Goal: Information Seeking & Learning: Learn about a topic

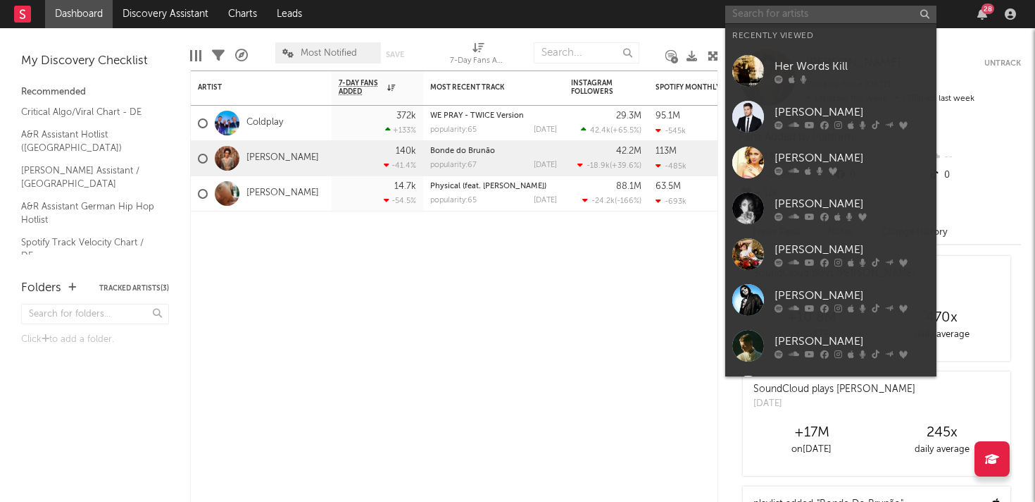
click at [846, 16] on input "text" at bounding box center [831, 15] width 211 height 18
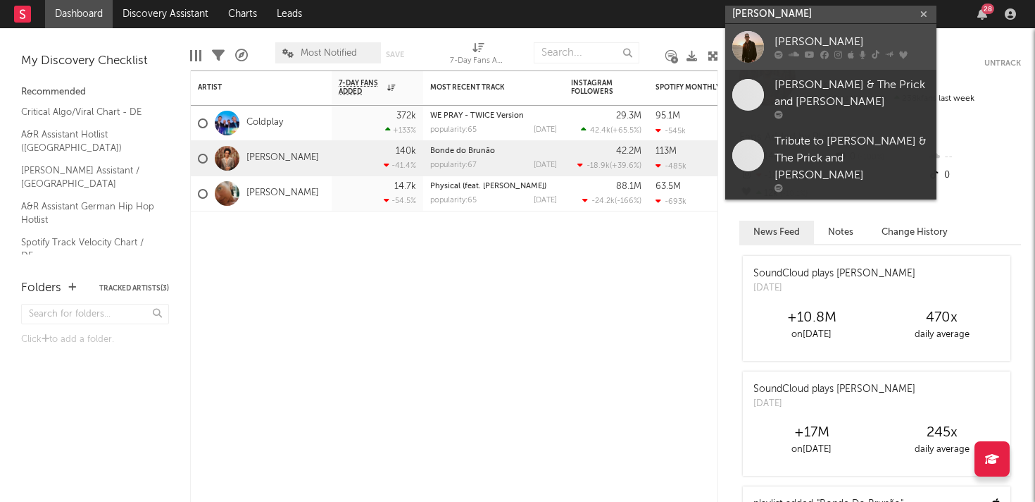
type input "[PERSON_NAME]"
click at [860, 48] on div "[PERSON_NAME]" at bounding box center [852, 42] width 155 height 17
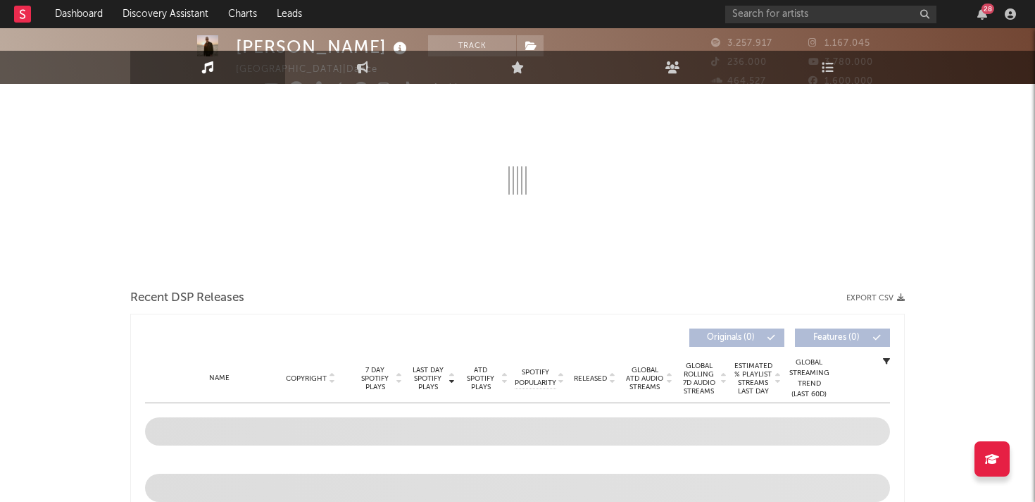
select select "6m"
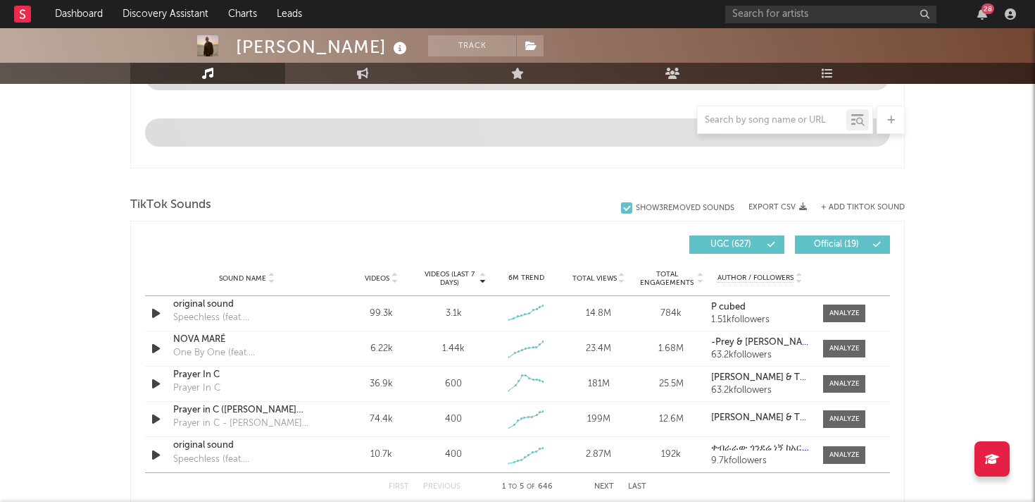
scroll to position [858, 0]
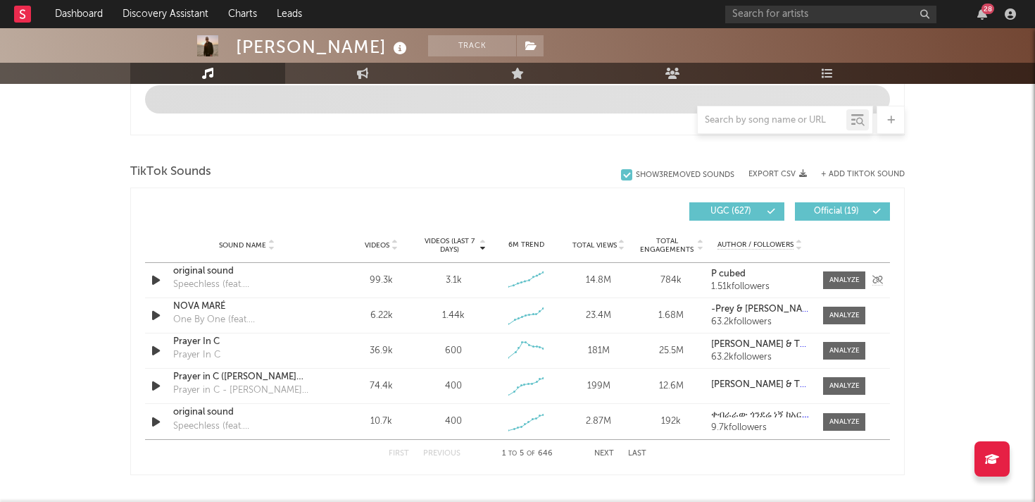
click at [159, 279] on icon "button" at bounding box center [156, 280] width 15 height 18
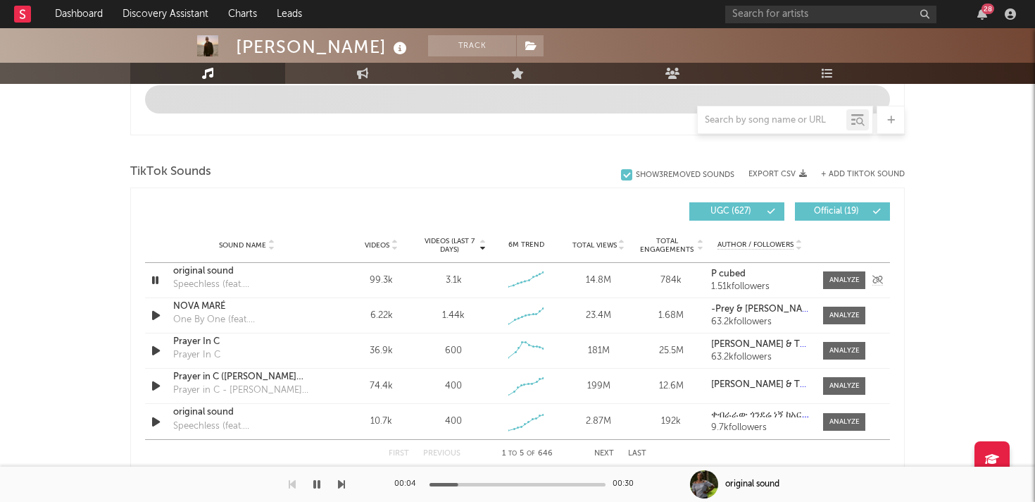
click at [151, 282] on icon "button" at bounding box center [155, 280] width 13 height 18
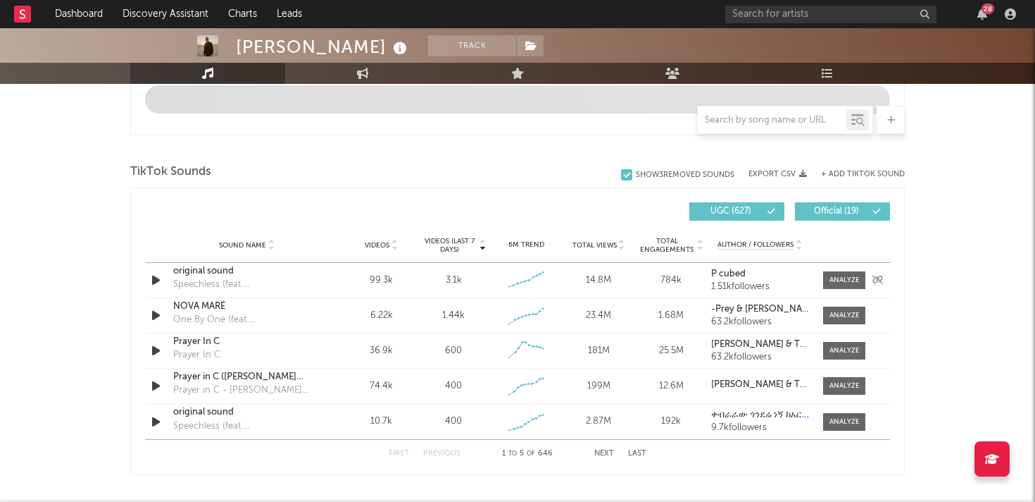
click at [205, 270] on div "original sound" at bounding box center [246, 271] width 147 height 14
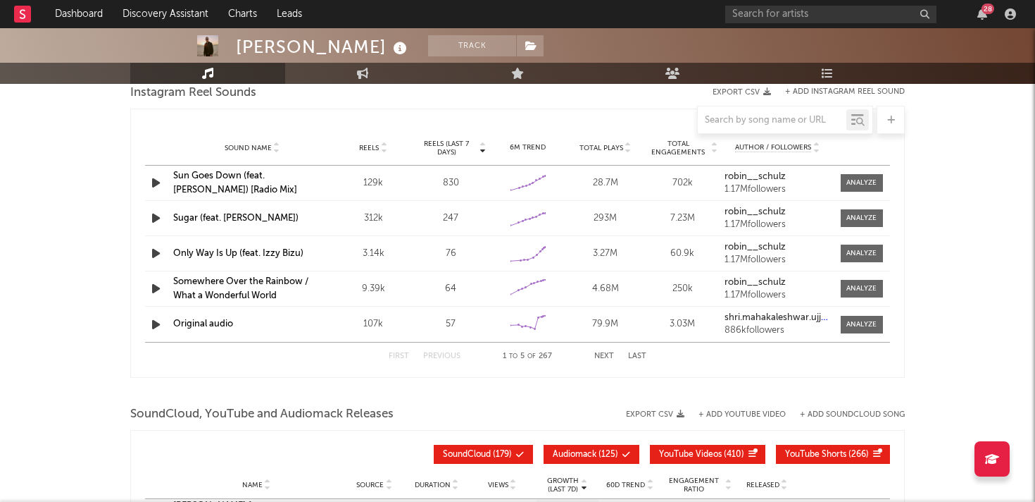
scroll to position [1304, 0]
click at [154, 182] on icon "button" at bounding box center [156, 183] width 15 height 18
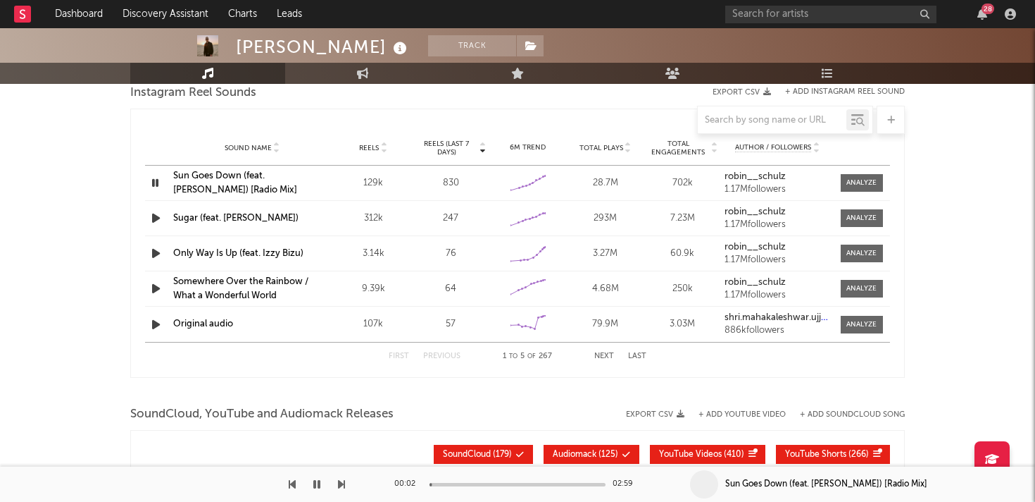
click at [154, 182] on icon "button" at bounding box center [155, 183] width 13 height 18
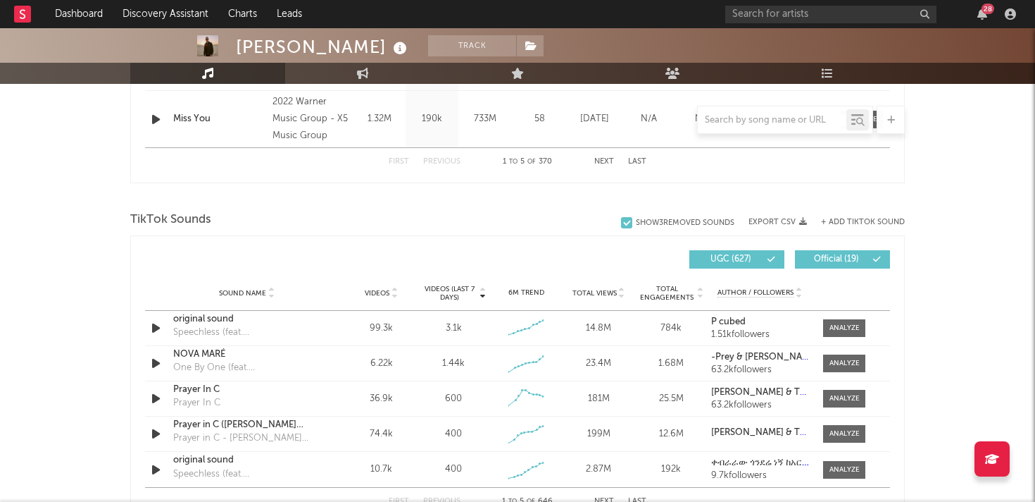
scroll to position [844, 0]
